Goal: Find contact information: Find contact information

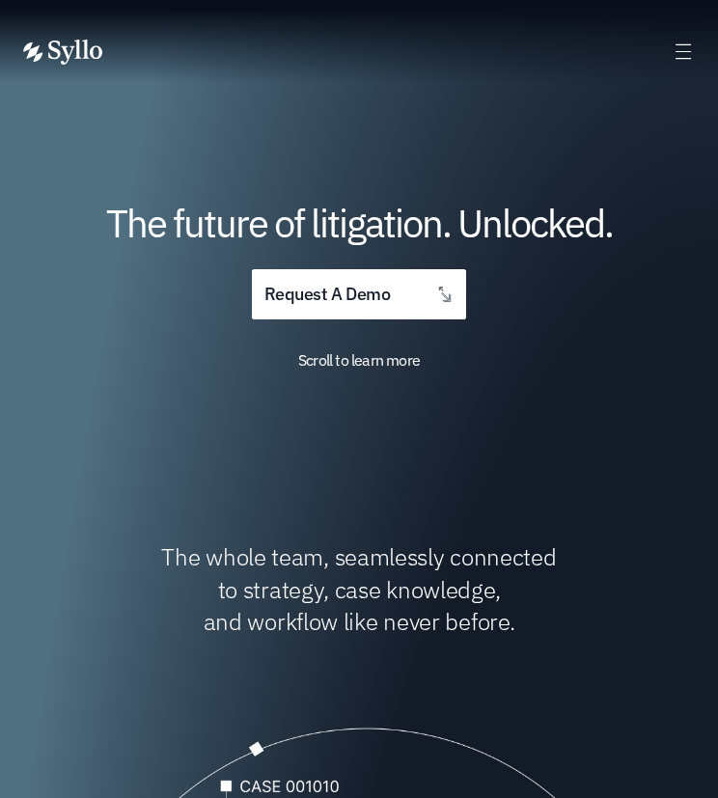
click at [673, 43] on icon at bounding box center [684, 52] width 22 height 22
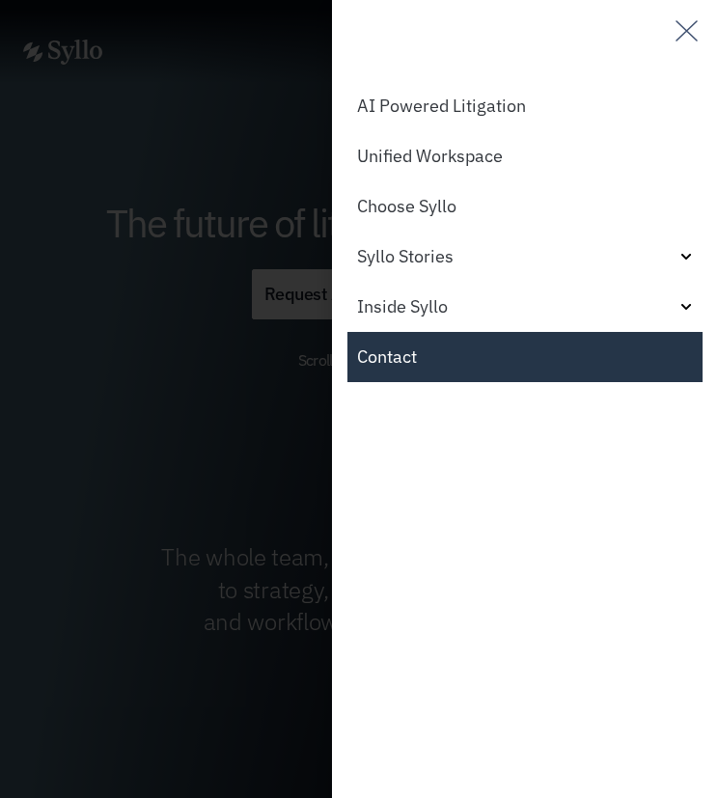
click at [459, 354] on link "Contact" at bounding box center [524, 357] width 355 height 50
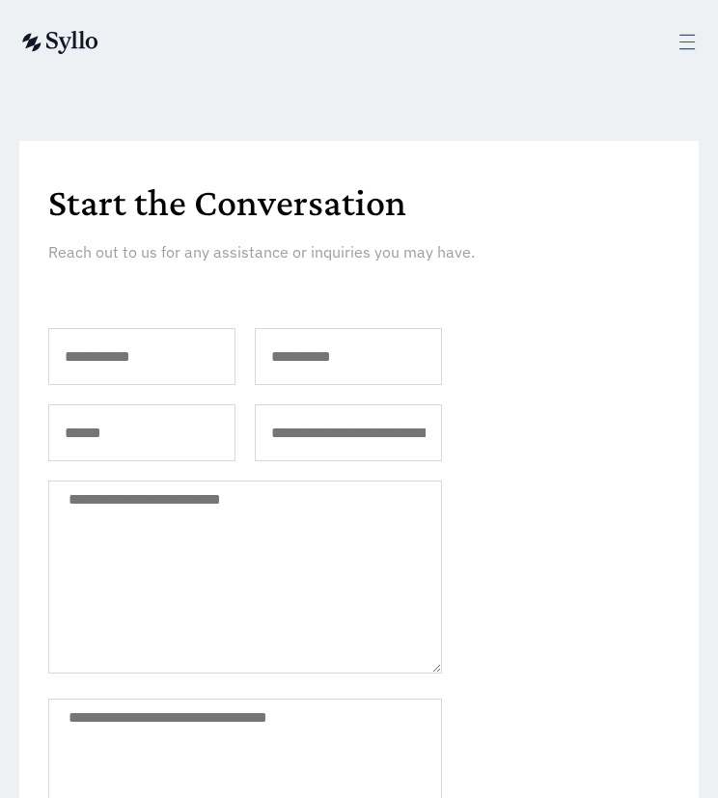
click at [83, 38] on img at bounding box center [58, 42] width 79 height 23
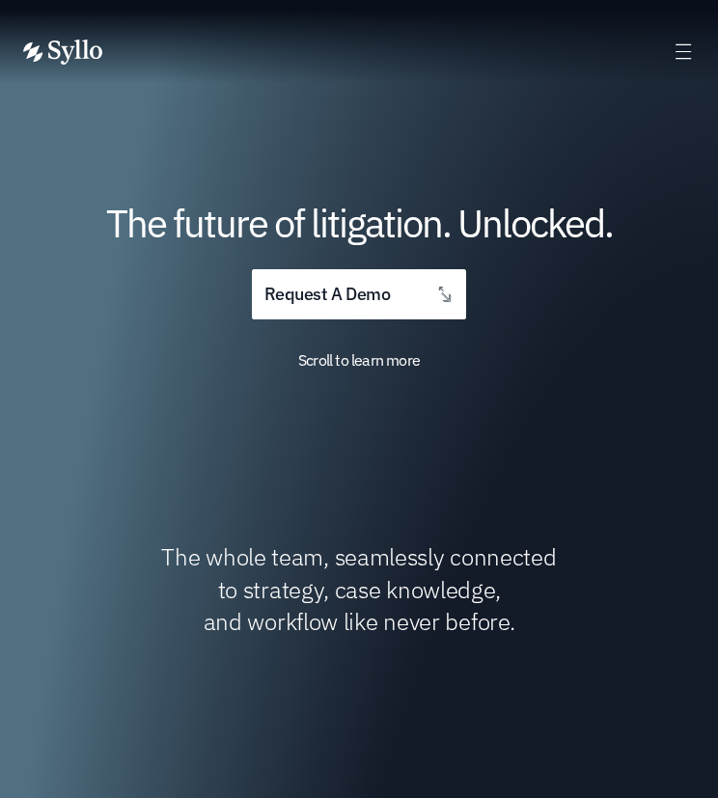
click at [703, 48] on div "AI Powered Litigation Unified Workspace Choose Syllo Syllo Stories Close Syllo …" at bounding box center [359, 51] width 718 height 103
click at [686, 53] on icon at bounding box center [684, 52] width 22 height 22
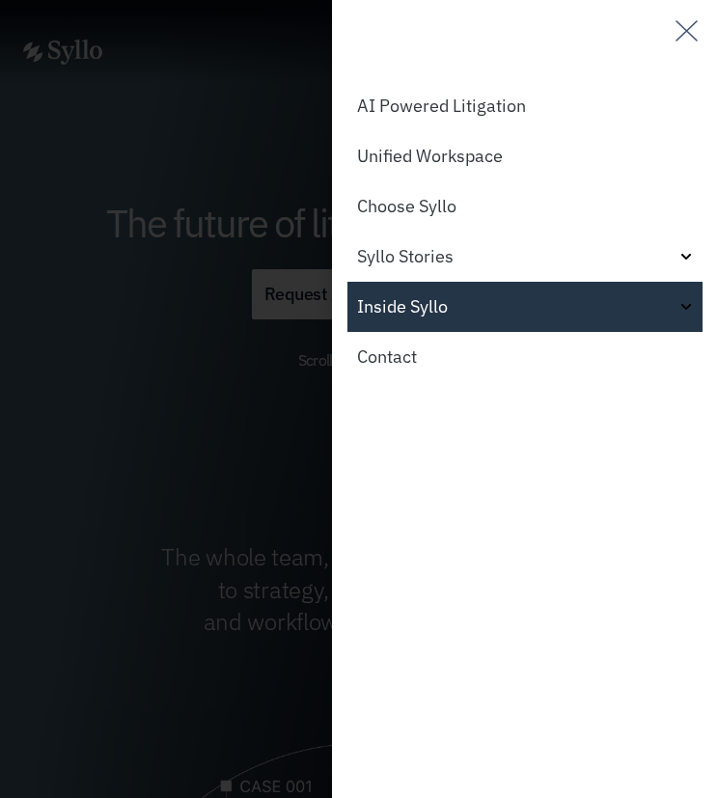
click at [440, 307] on link "Inside Syllo" at bounding box center [524, 307] width 355 height 50
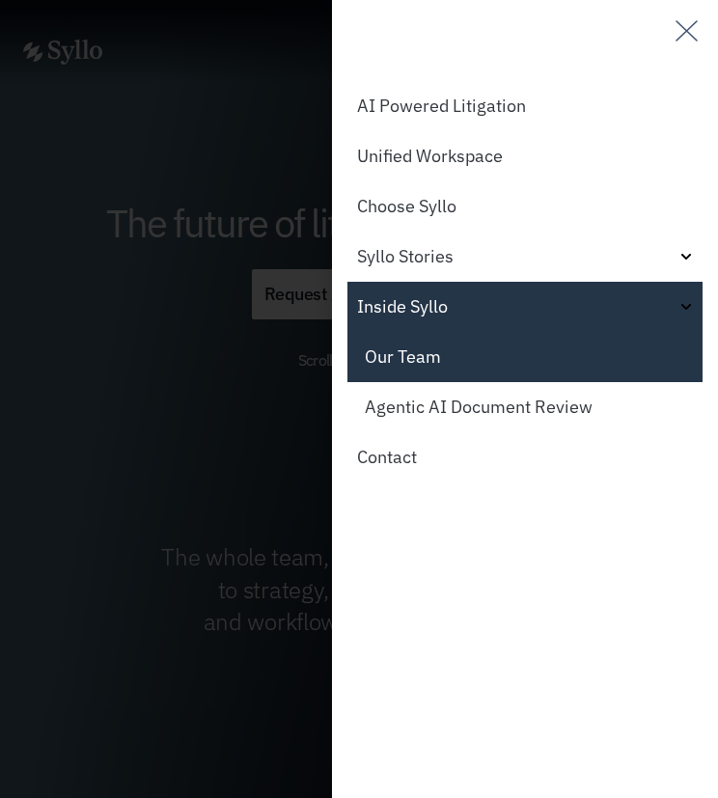
click at [448, 365] on link "Our Team" at bounding box center [524, 357] width 355 height 50
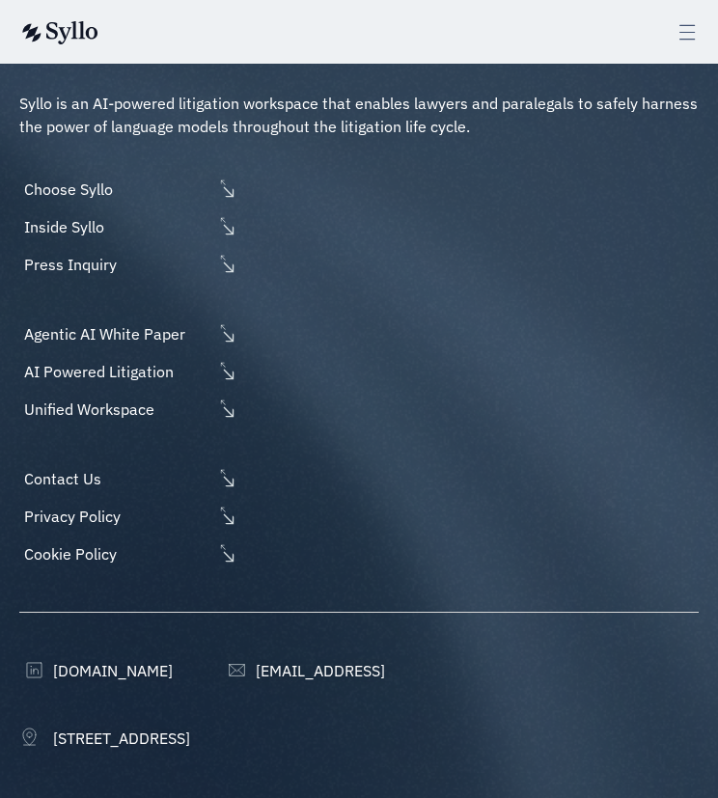
scroll to position [3787, 0]
click at [96, 658] on span "[DOMAIN_NAME]" at bounding box center [110, 669] width 124 height 23
